Goal: Task Accomplishment & Management: Manage account settings

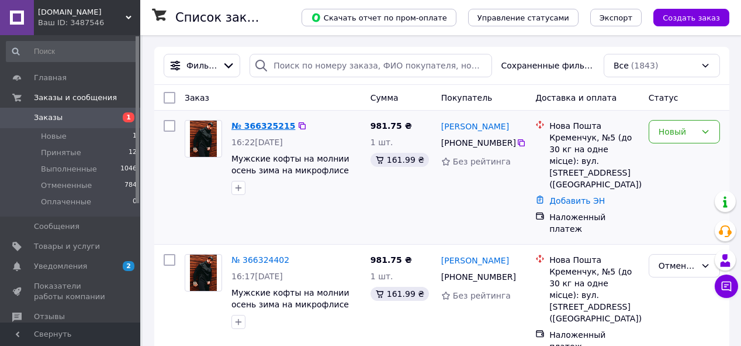
click at [266, 122] on link "№ 366325215" at bounding box center [264, 125] width 64 height 9
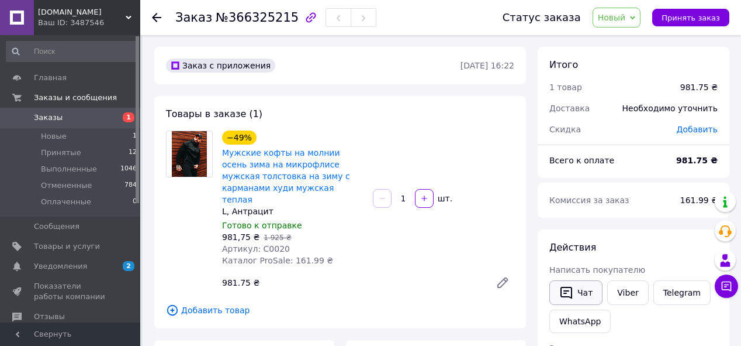
click at [570, 285] on icon "button" at bounding box center [567, 292] width 14 height 14
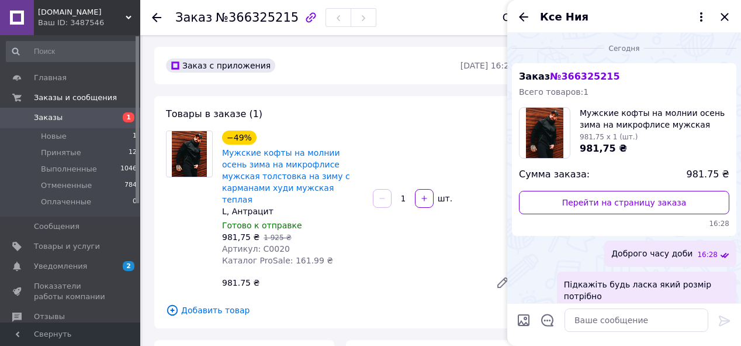
scroll to position [173, 0]
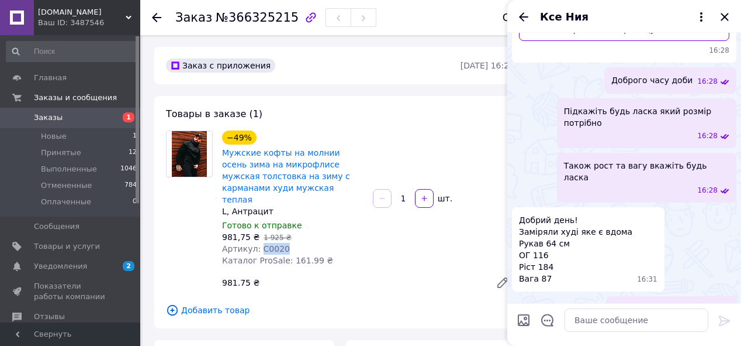
drag, startPoint x: 282, startPoint y: 240, endPoint x: 256, endPoint y: 243, distance: 26.5
click at [256, 243] on div "Артикул: C0020" at bounding box center [292, 249] width 141 height 12
copy span "C0020"
click at [606, 329] on textarea at bounding box center [637, 319] width 144 height 23
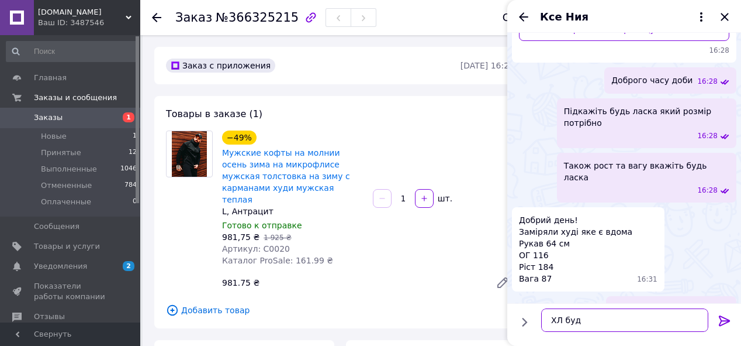
type textarea "ХЛ буде"
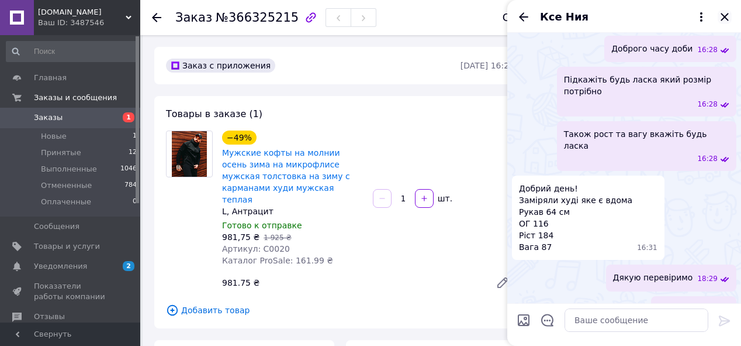
click at [725, 15] on icon "Закрыть" at bounding box center [725, 17] width 14 height 14
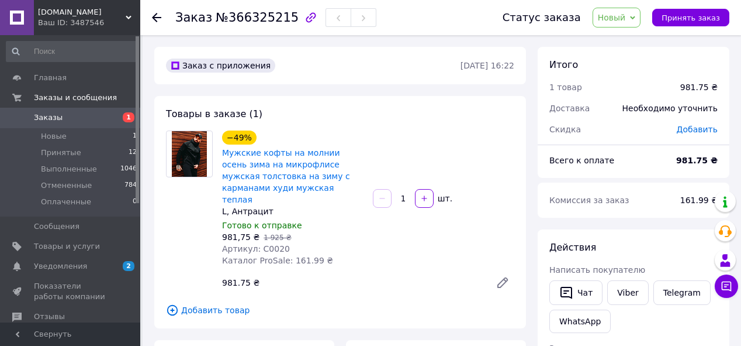
click at [68, 112] on link "Заказы 1" at bounding box center [72, 118] width 144 height 20
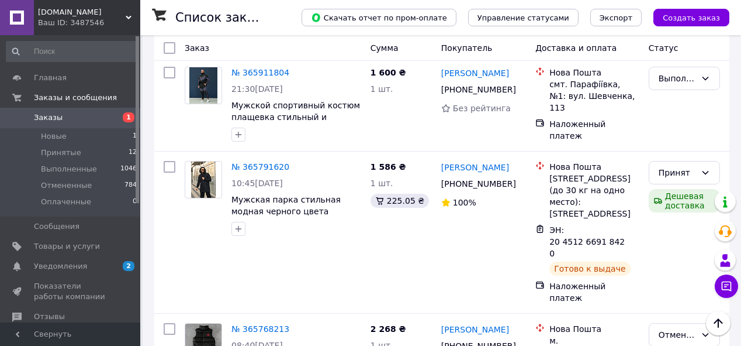
scroll to position [2307, 0]
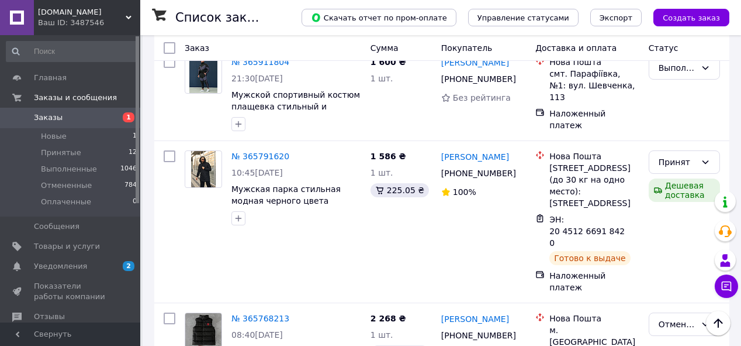
click at [667, 194] on li "Отменен" at bounding box center [685, 188] width 70 height 21
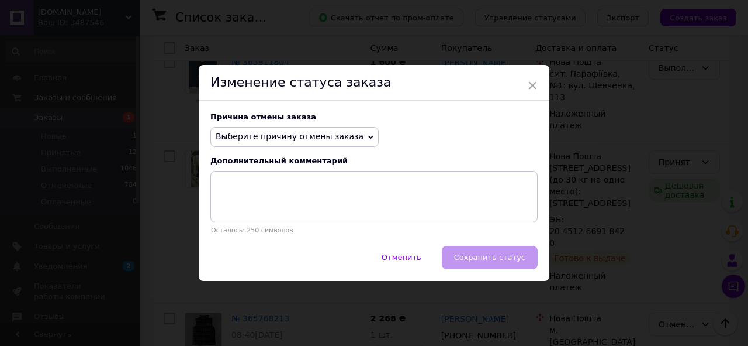
click at [341, 134] on span "Выберите причину отмены заказа" at bounding box center [290, 136] width 148 height 9
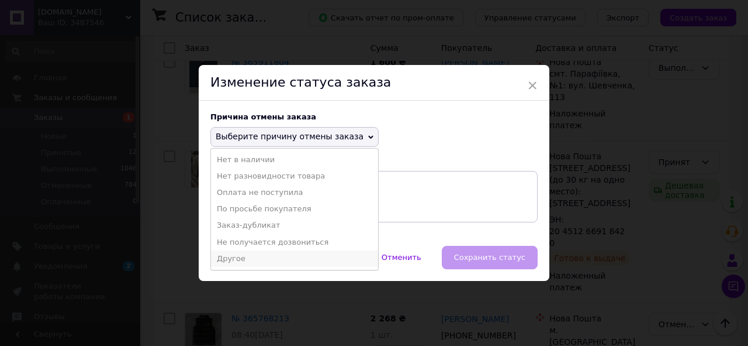
click at [240, 264] on li "Другое" at bounding box center [294, 258] width 167 height 16
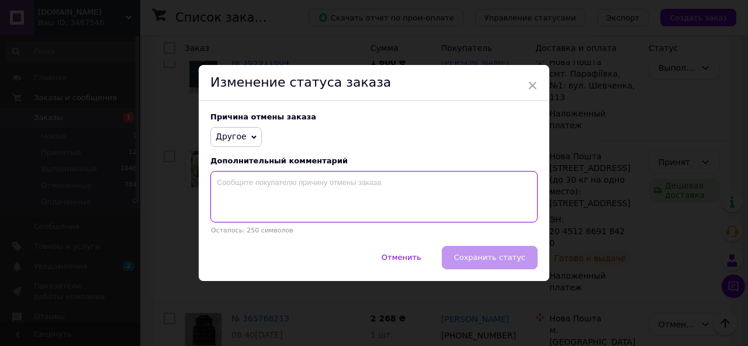
click at [254, 197] on textarea at bounding box center [373, 196] width 327 height 51
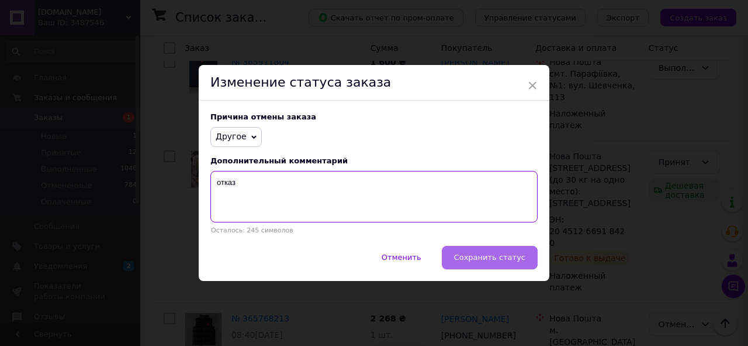
type textarea "отказ"
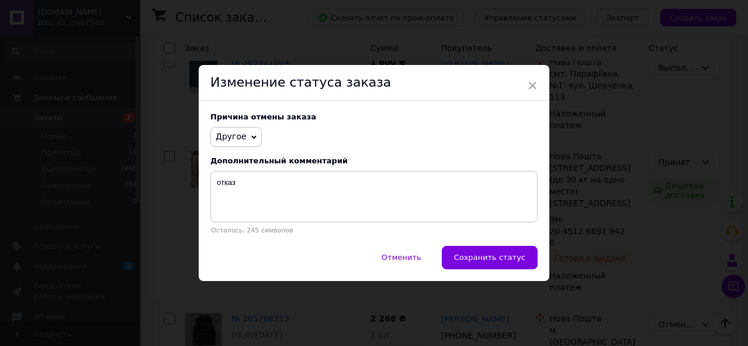
drag, startPoint x: 484, startPoint y: 255, endPoint x: 488, endPoint y: 262, distance: 7.8
click at [485, 256] on span "Сохранить статус" at bounding box center [489, 257] width 71 height 9
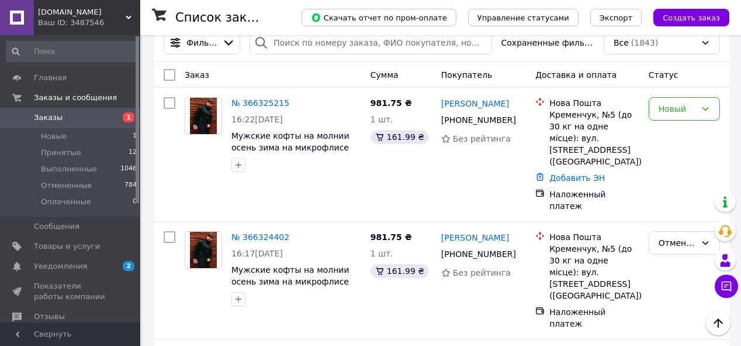
scroll to position [0, 0]
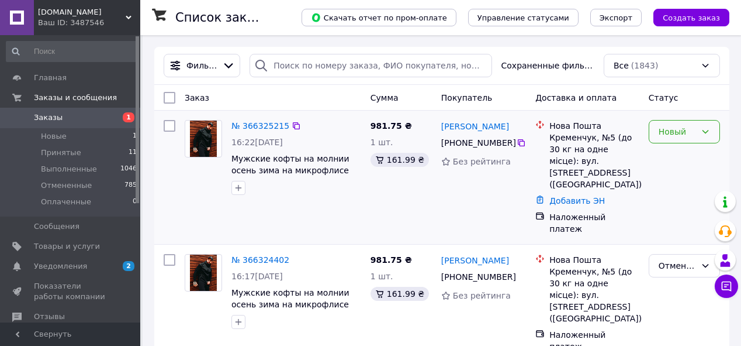
click at [683, 141] on div "Новый" at bounding box center [684, 131] width 71 height 23
click at [677, 159] on li "Принят" at bounding box center [685, 157] width 70 height 21
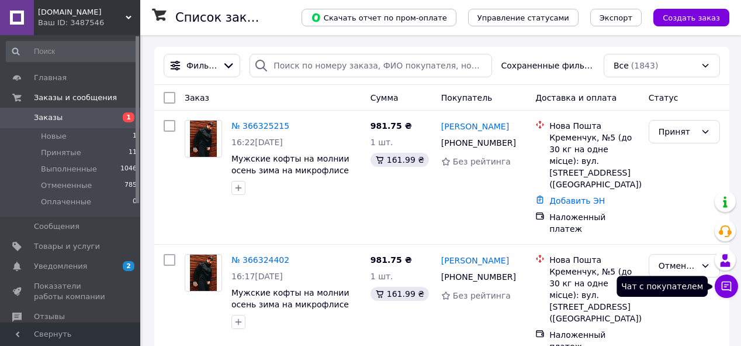
click at [727, 288] on icon at bounding box center [727, 286] width 12 height 12
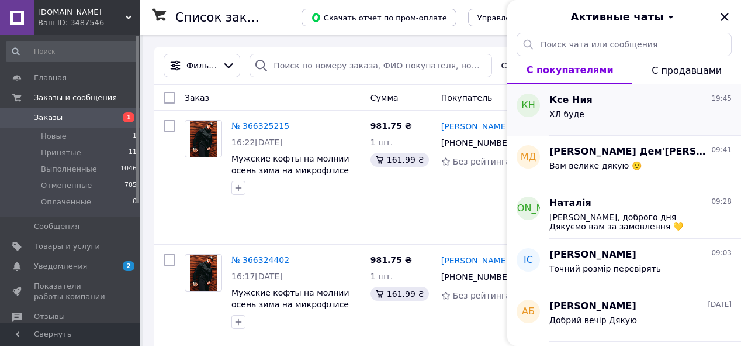
click at [631, 125] on div "ХЛ буде" at bounding box center [641, 116] width 182 height 19
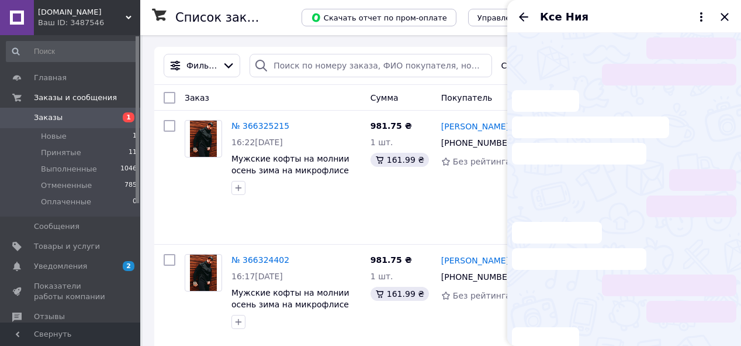
scroll to position [377, 0]
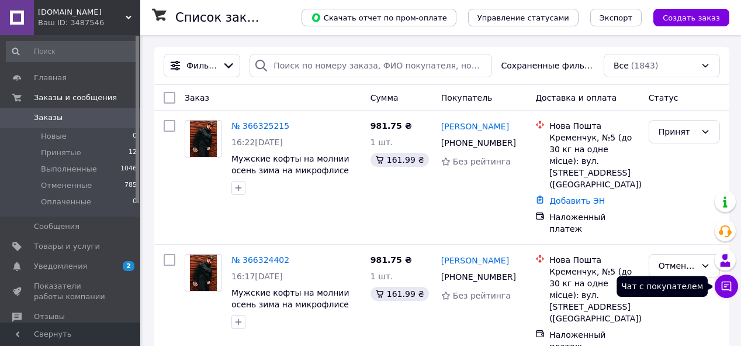
click at [725, 285] on icon at bounding box center [727, 286] width 12 height 12
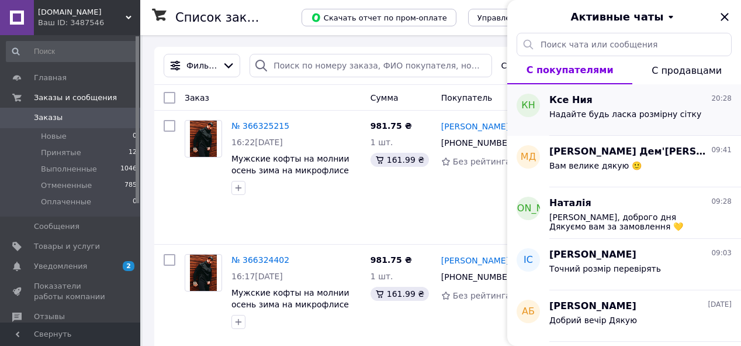
click at [622, 122] on div "Надайте будь ласка розмірну сітку" at bounding box center [626, 117] width 152 height 16
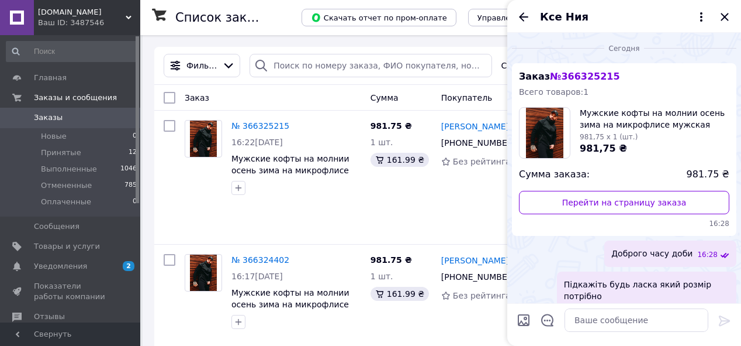
scroll to position [356, 0]
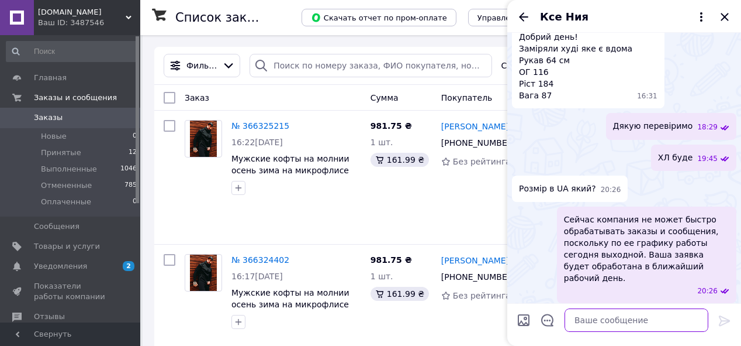
click at [602, 323] on textarea at bounding box center [637, 319] width 144 height 23
type textarea "p"
type textarea "завтра відправимо сітку"
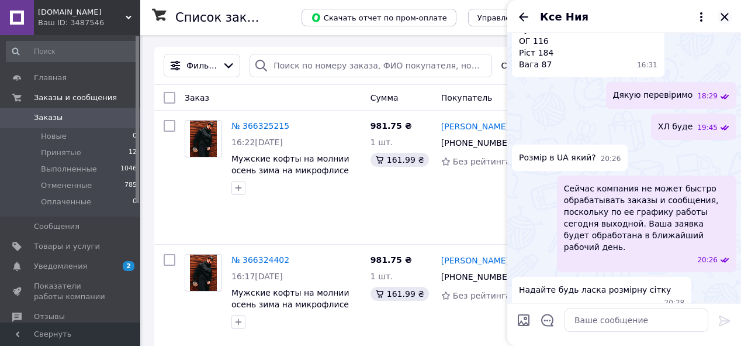
click at [726, 16] on icon "Закрыть" at bounding box center [725, 17] width 14 height 14
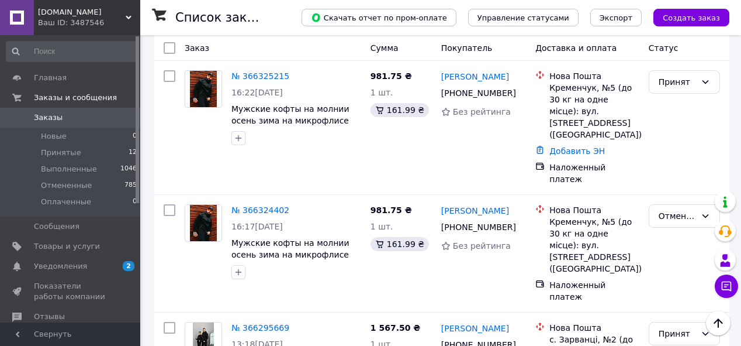
scroll to position [0, 0]
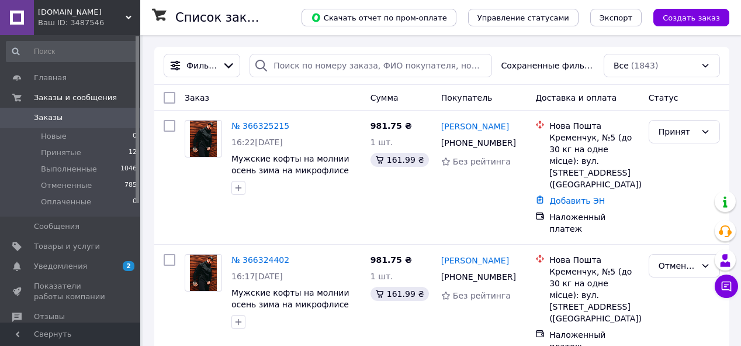
click at [45, 120] on span "Заказы" at bounding box center [48, 117] width 29 height 11
